Goal: Task Accomplishment & Management: Complete application form

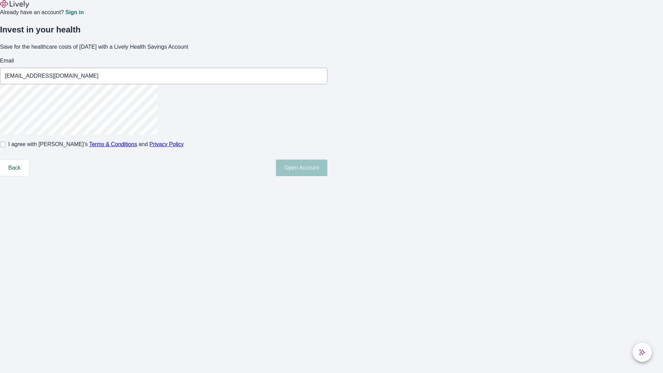
click at [6, 147] on input "I agree with Lively’s Terms & Conditions and Privacy Policy" at bounding box center [3, 145] width 6 height 6
checkbox input "true"
click at [327, 176] on button "Open Account" at bounding box center [301, 168] width 51 height 17
type input "[EMAIL_ADDRESS][DOMAIN_NAME]"
click at [6, 147] on input "I agree with Lively’s Terms & Conditions and Privacy Policy" at bounding box center [3, 145] width 6 height 6
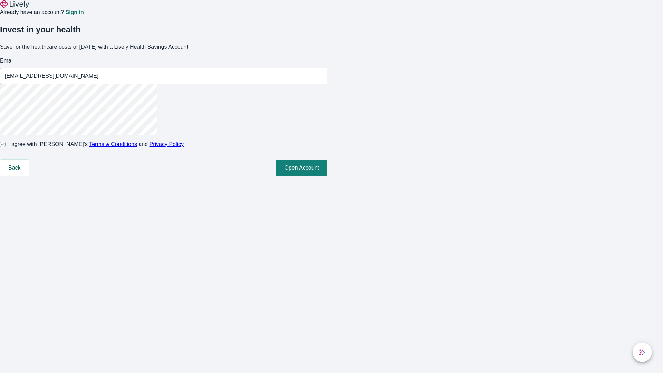
checkbox input "false"
type input "[EMAIL_ADDRESS][DOMAIN_NAME]"
click at [6, 147] on input "I agree with Lively’s Terms & Conditions and Privacy Policy" at bounding box center [3, 145] width 6 height 6
checkbox input "true"
click at [327, 176] on button "Open Account" at bounding box center [301, 168] width 51 height 17
